Goal: Task Accomplishment & Management: Manage account settings

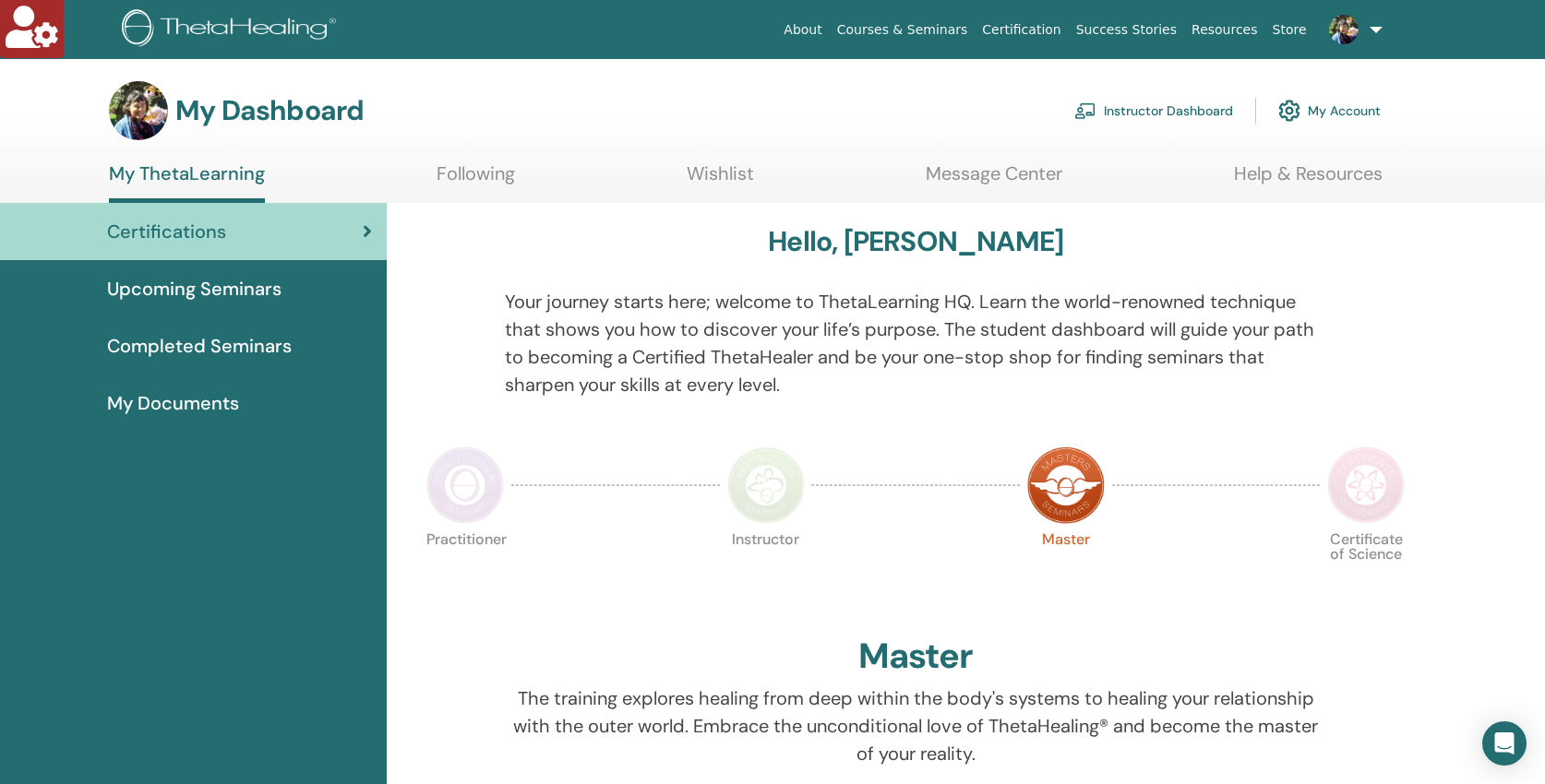
click at [1144, 106] on link "Instructor Dashboard" at bounding box center [1153, 111] width 159 height 41
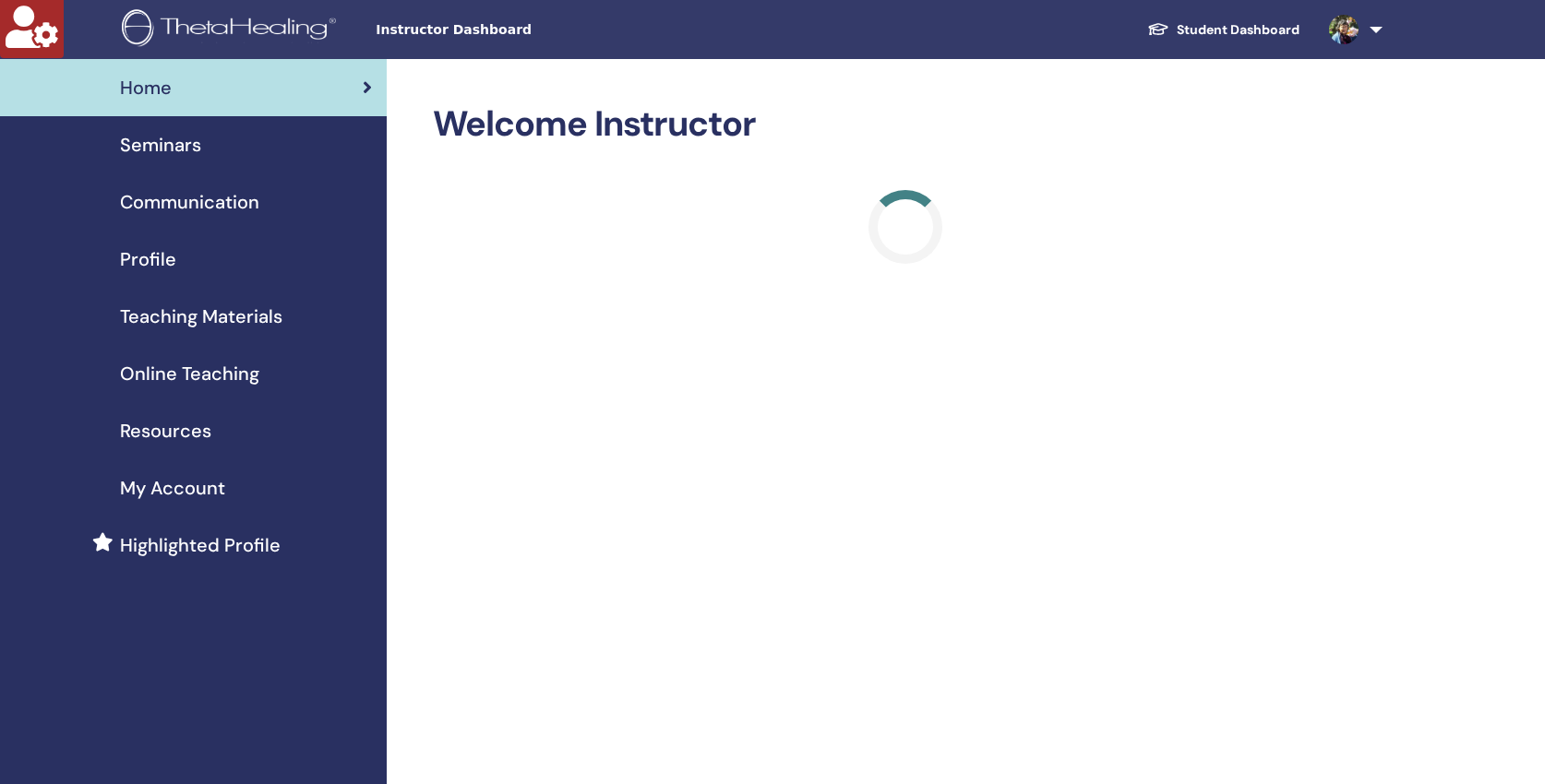
click at [151, 254] on span "Profile" at bounding box center [148, 259] width 57 height 28
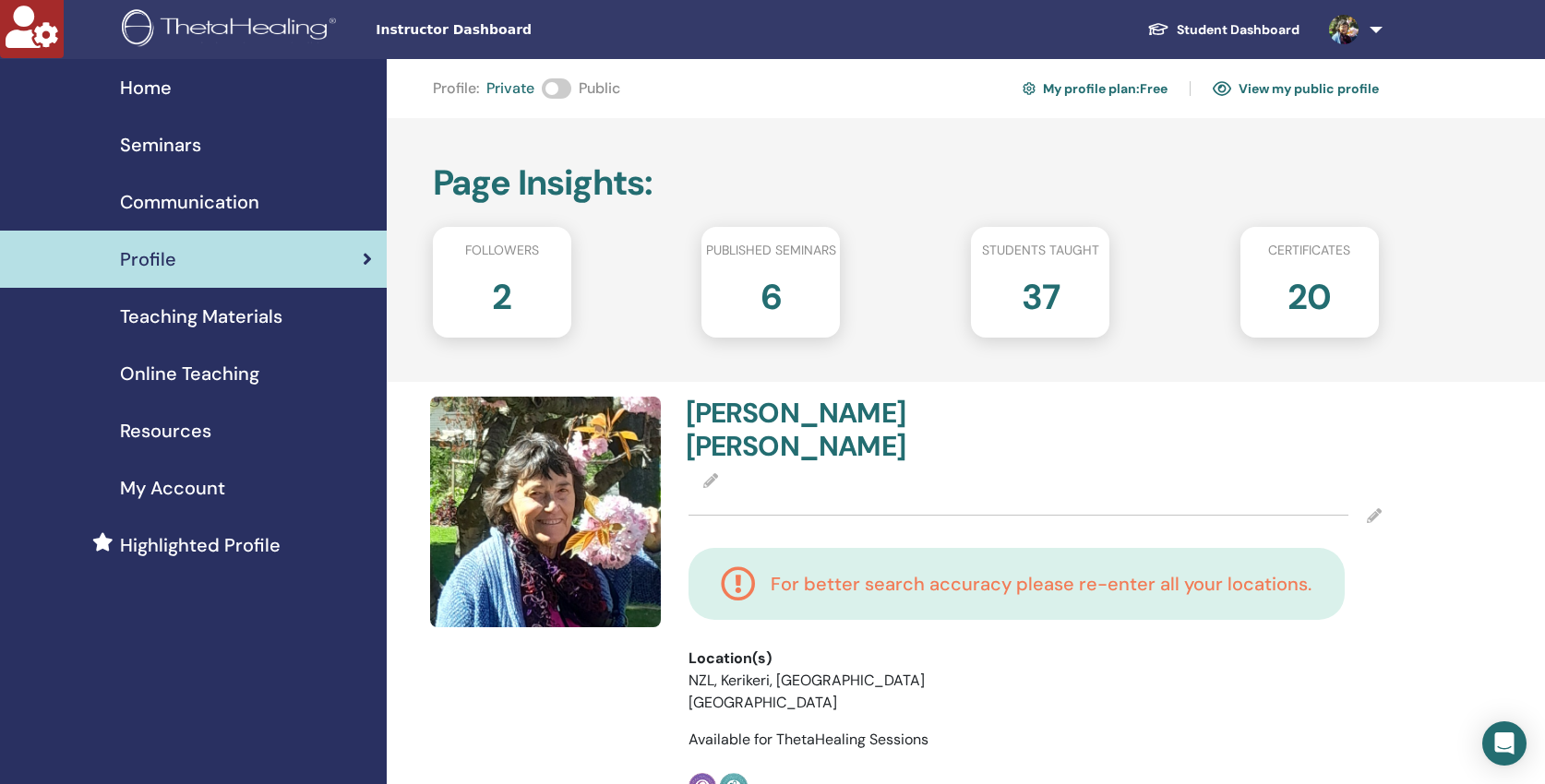
click at [561, 81] on span at bounding box center [556, 88] width 30 height 20
